Goal: Navigation & Orientation: Find specific page/section

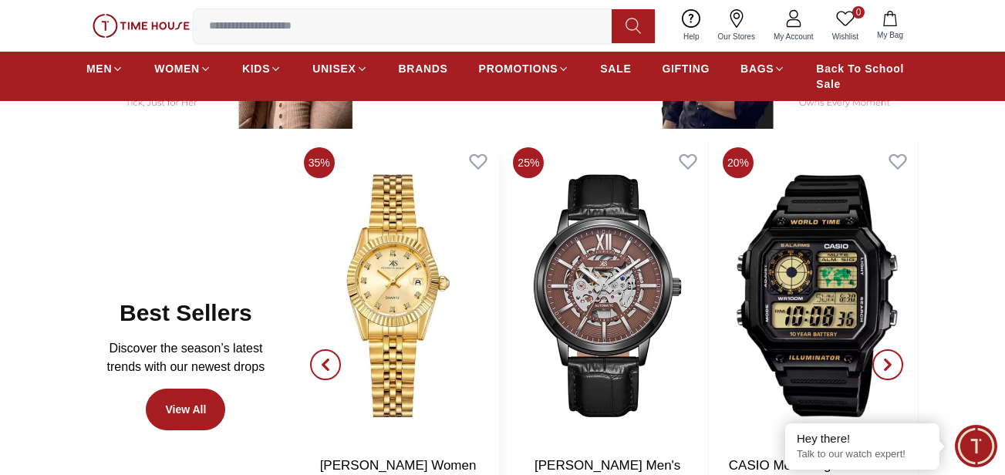
scroll to position [694, 0]
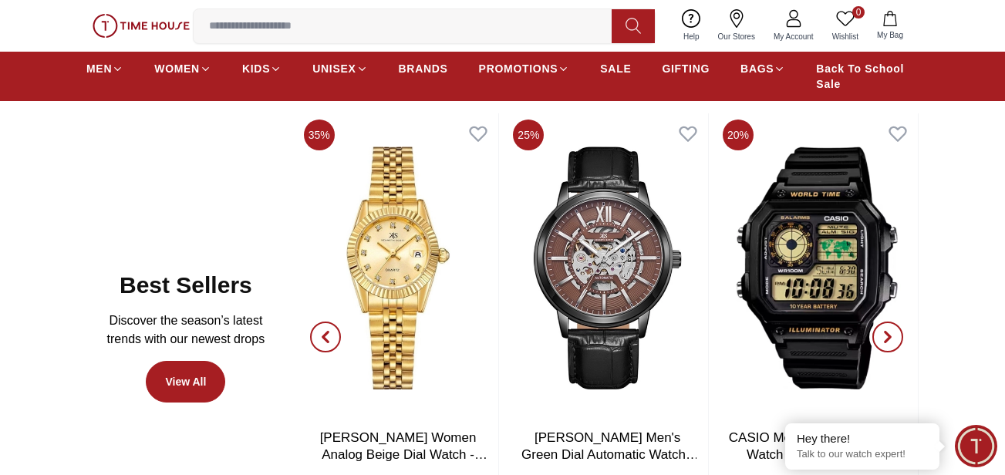
click at [893, 339] on icon "button" at bounding box center [888, 337] width 12 height 12
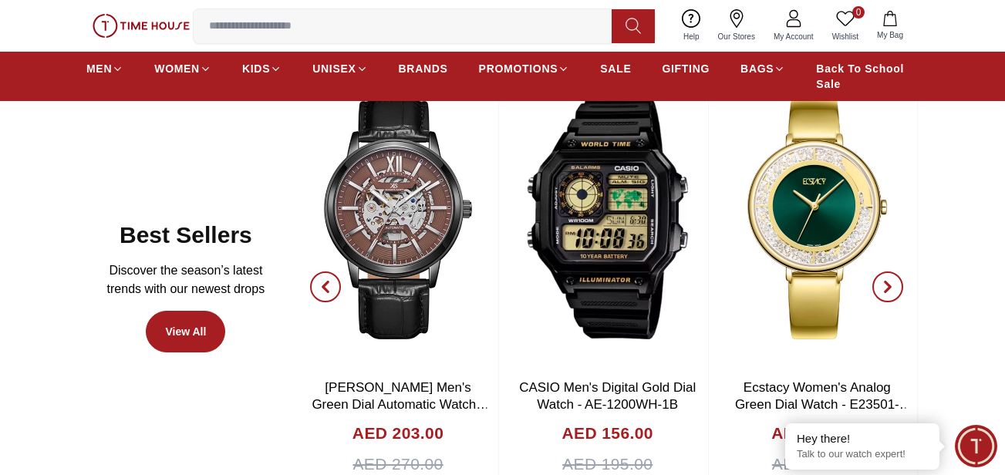
scroll to position [771, 0]
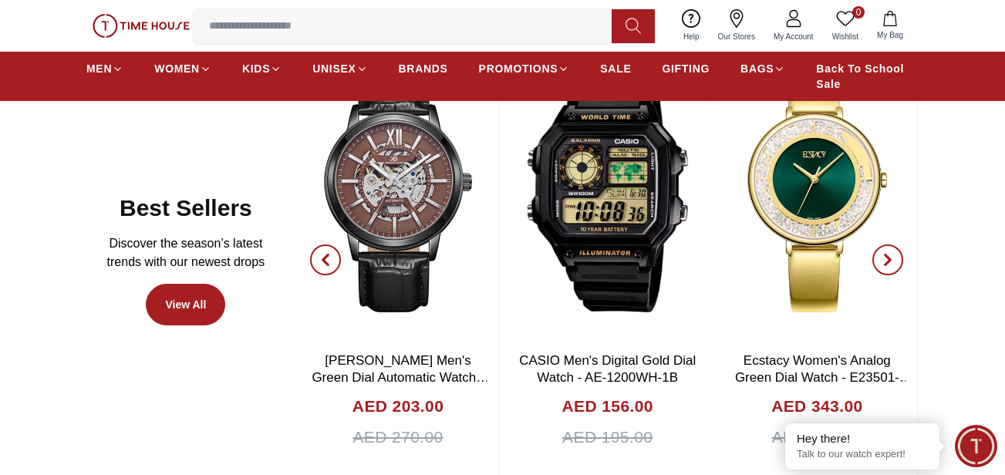
click at [890, 262] on icon "button" at bounding box center [888, 260] width 5 height 10
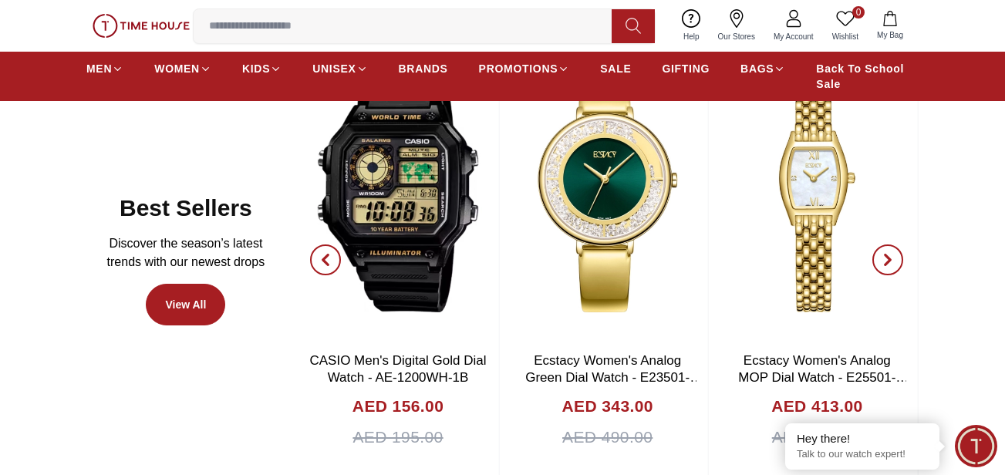
click at [890, 262] on icon "button" at bounding box center [888, 260] width 5 height 10
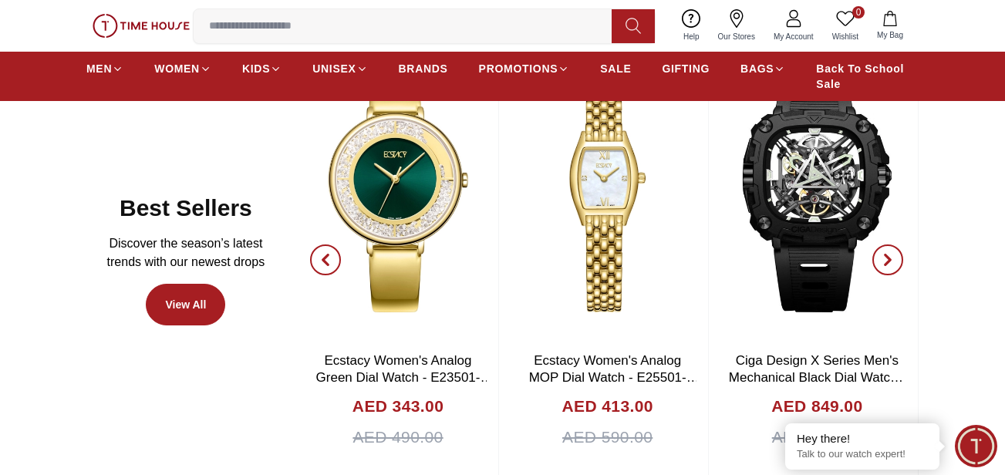
click at [890, 262] on icon "button" at bounding box center [888, 260] width 5 height 10
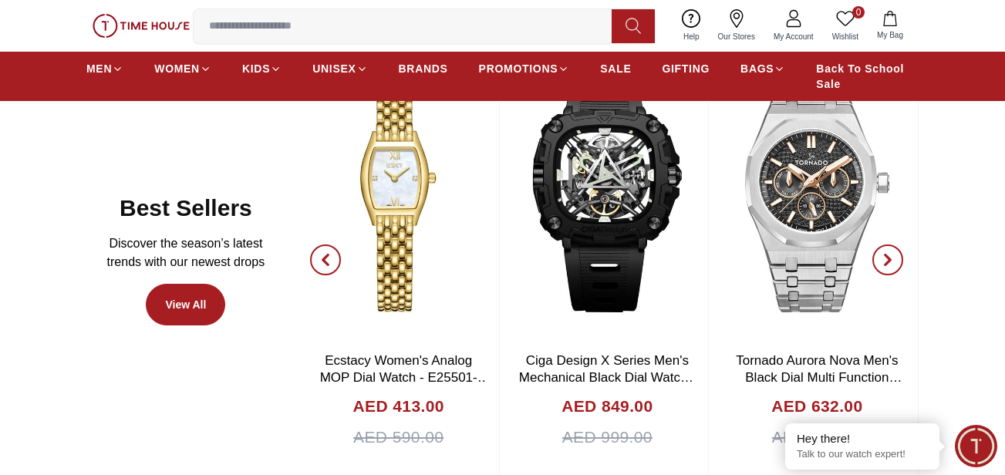
click at [890, 262] on icon "button" at bounding box center [888, 260] width 5 height 10
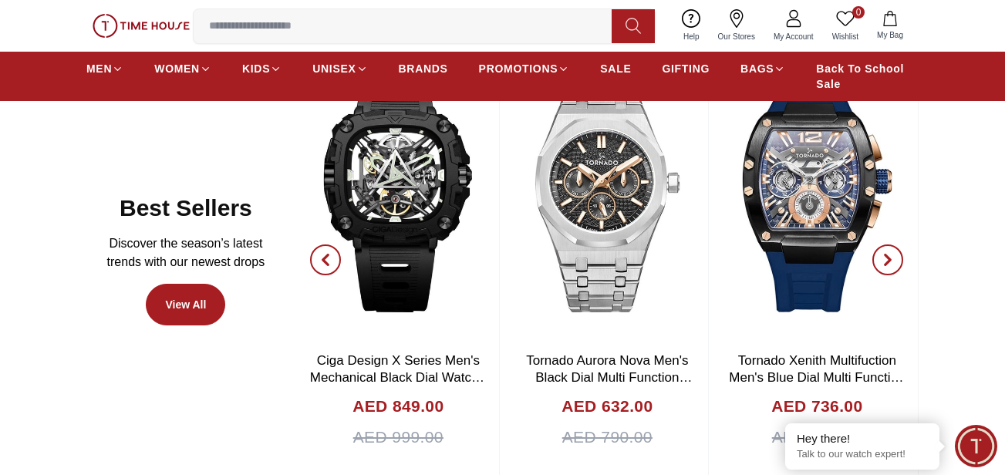
click at [890, 262] on icon "button" at bounding box center [888, 260] width 5 height 10
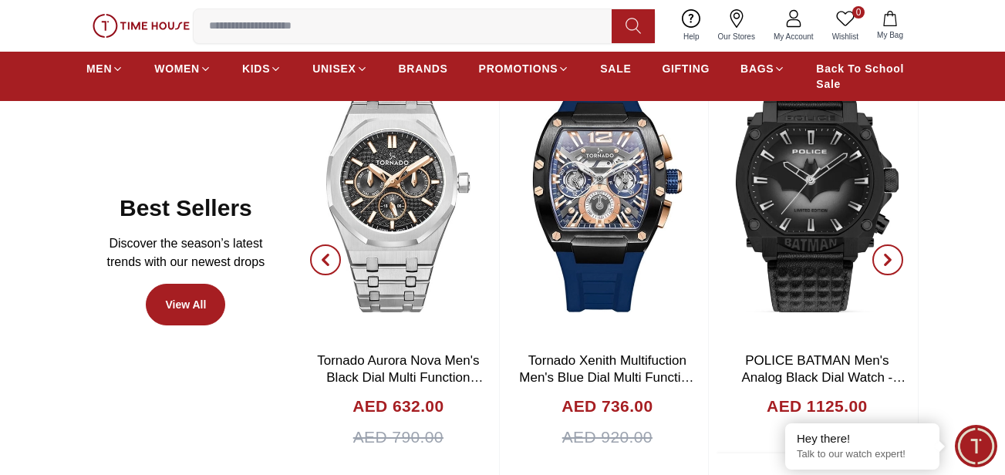
click at [890, 262] on icon "button" at bounding box center [888, 260] width 5 height 10
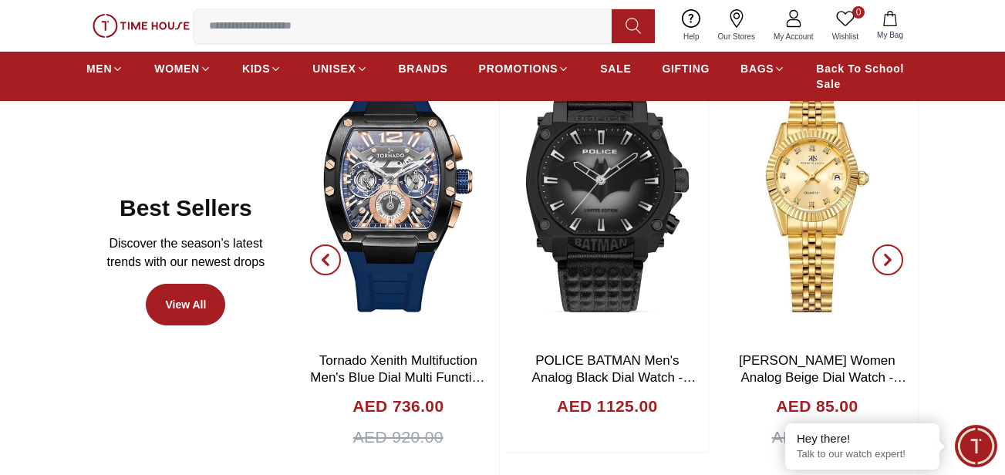
click at [890, 262] on icon "button" at bounding box center [888, 260] width 5 height 10
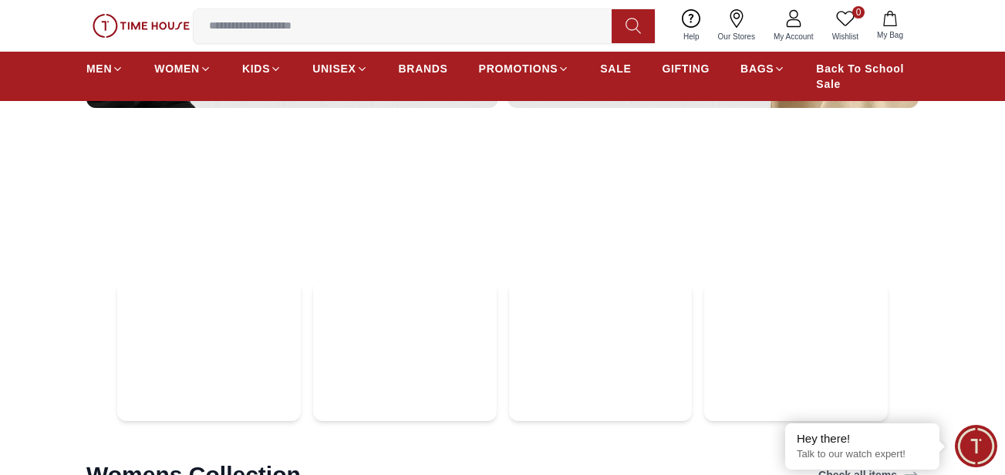
scroll to position [4166, 0]
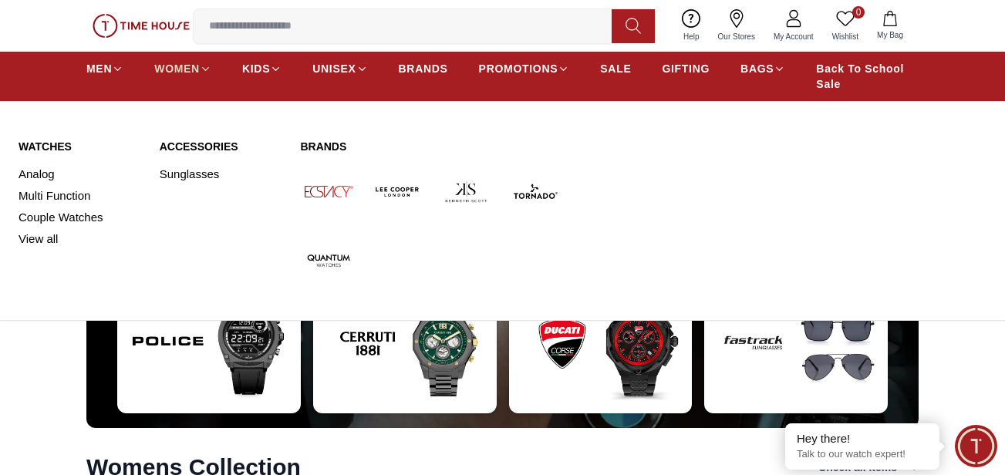
click at [196, 61] on span "WOMEN" at bounding box center [177, 68] width 46 height 15
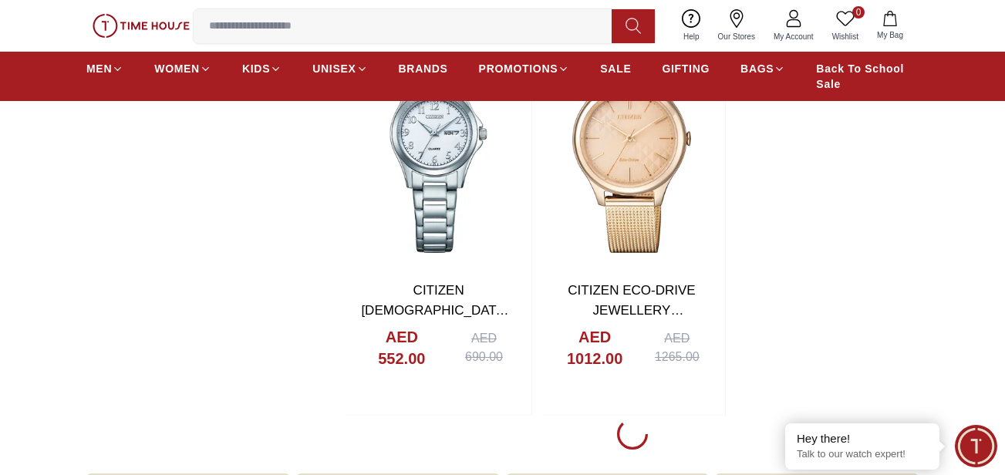
scroll to position [2623, 0]
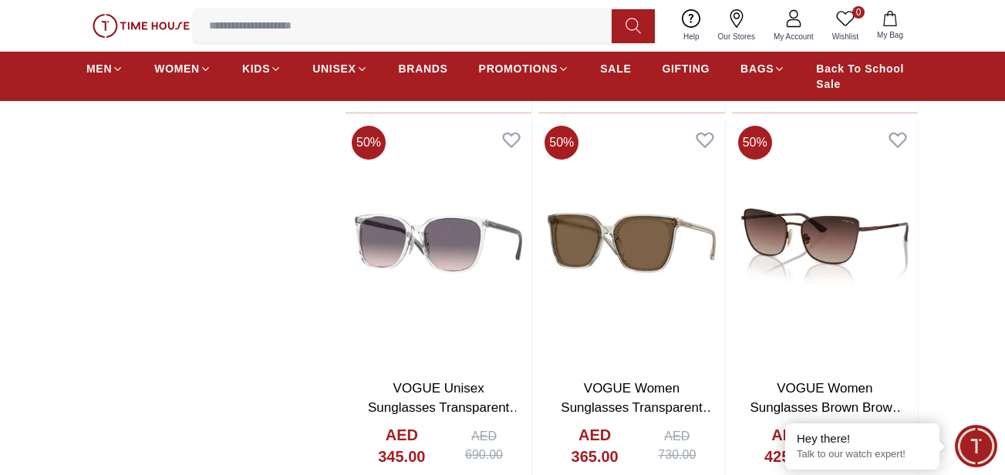
scroll to position [4551, 0]
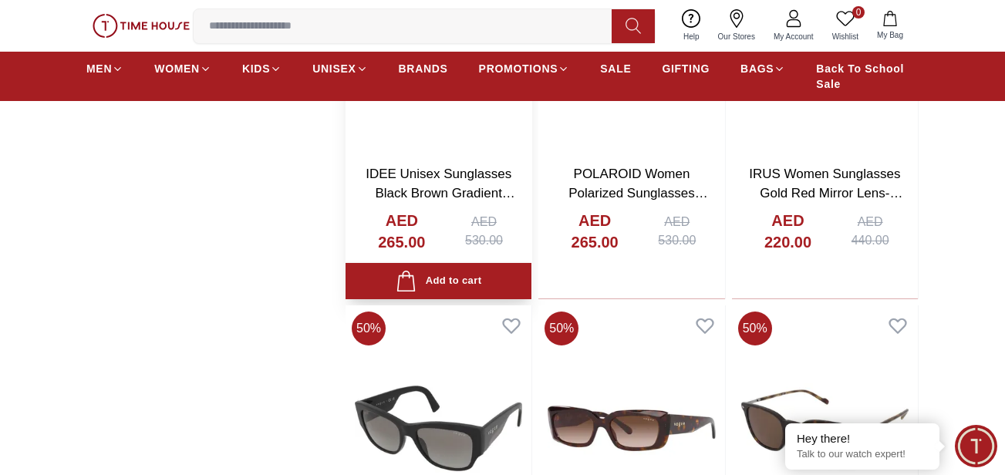
scroll to position [8100, 0]
